Goal: Find contact information: Find contact information

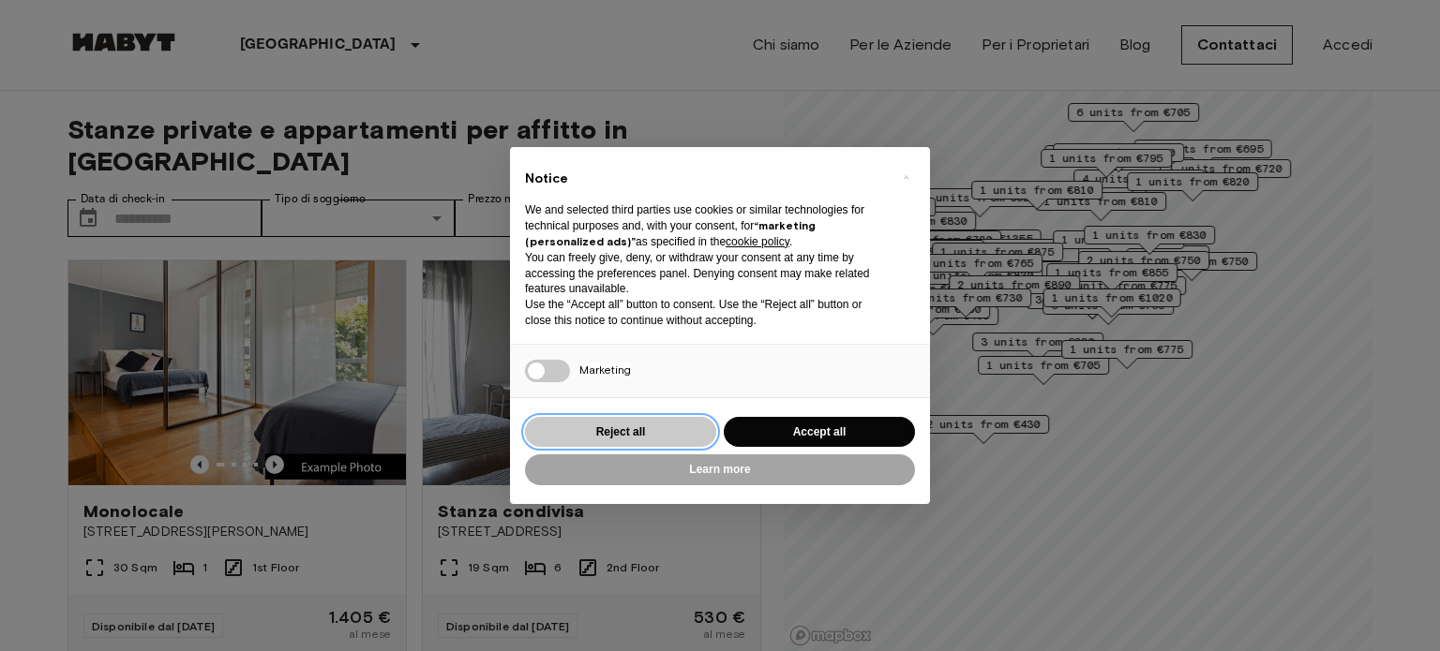
click at [643, 425] on button "Reject all" at bounding box center [620, 432] width 191 height 31
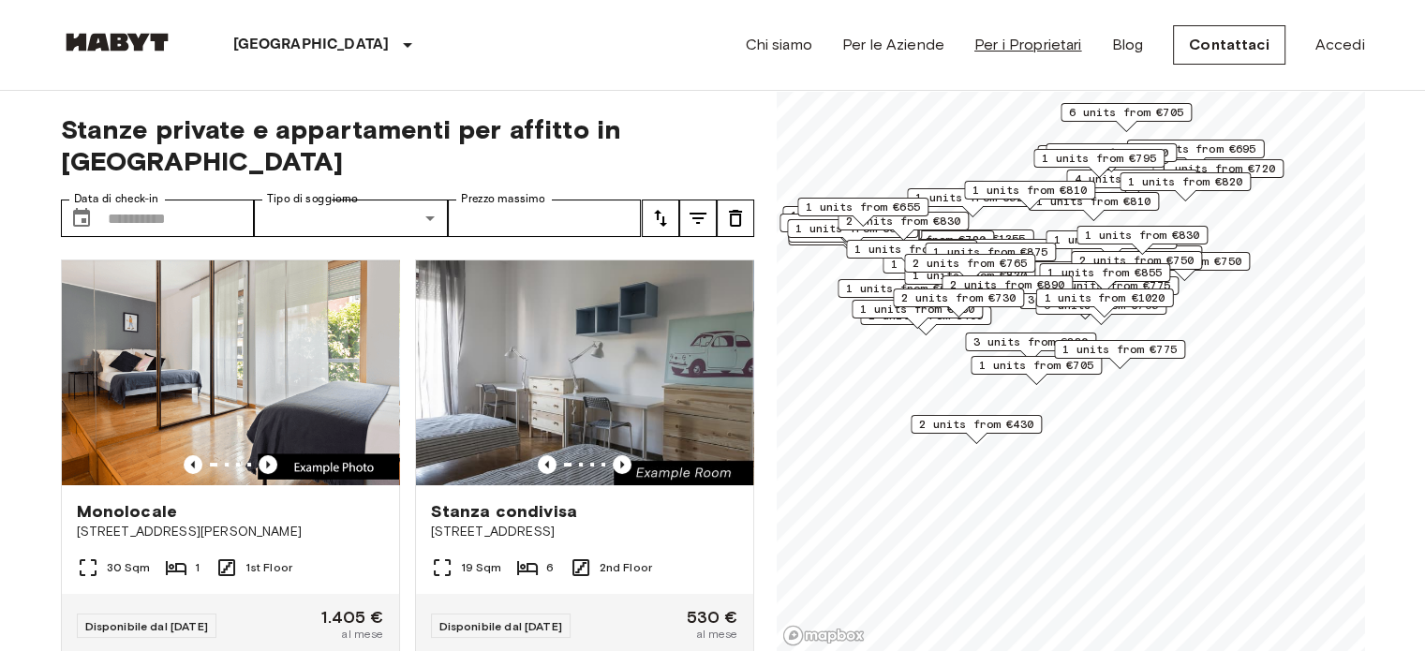
click at [1073, 48] on link "Per i Proprietari" at bounding box center [1029, 45] width 108 height 22
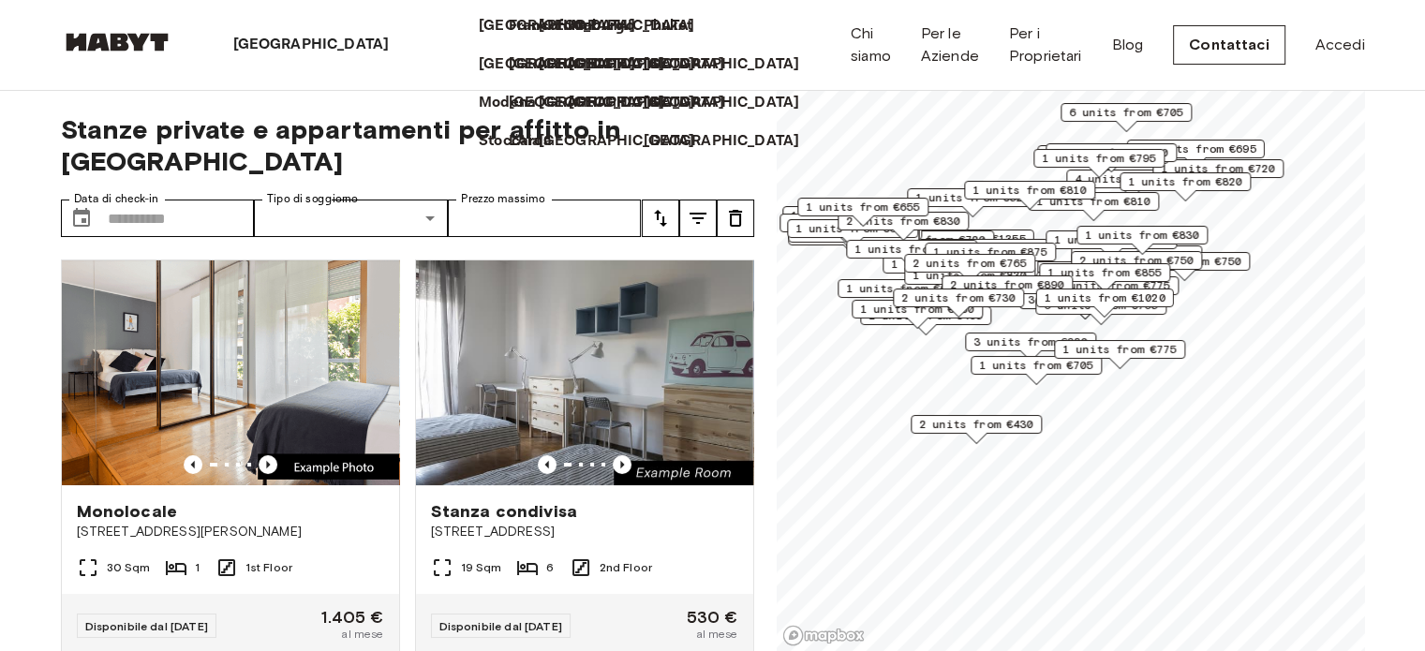
click at [396, 45] on icon at bounding box center [396, 45] width 0 height 0
click at [1253, 50] on link "Contattaci" at bounding box center [1229, 44] width 112 height 39
